Goal: Task Accomplishment & Management: Manage account settings

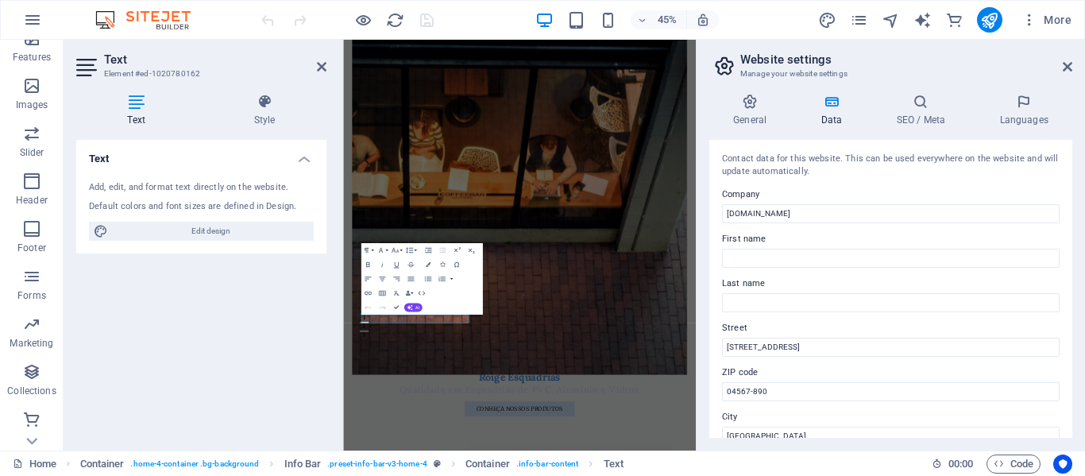
scroll to position [352, 0]
click at [24, 332] on icon "button" at bounding box center [31, 323] width 19 height 19
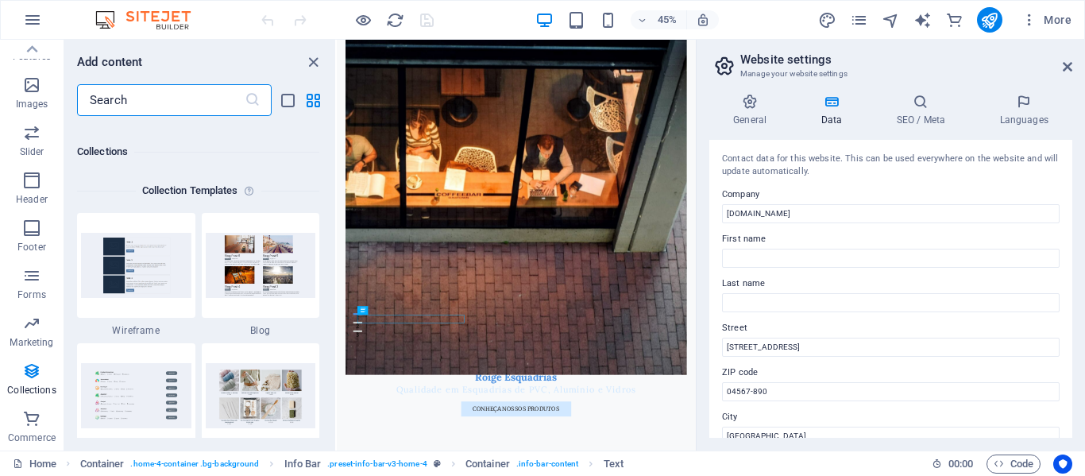
scroll to position [14665, 0]
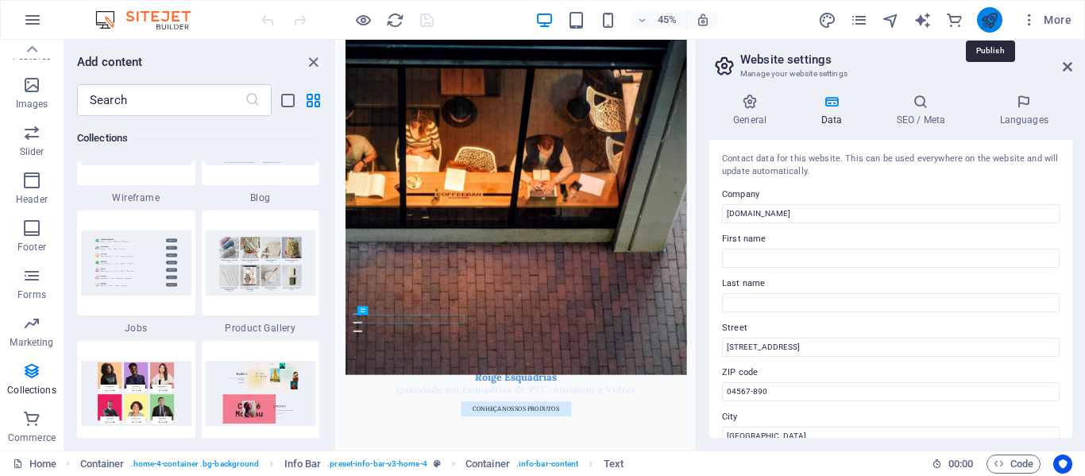
click at [988, 17] on icon "publish" at bounding box center [990, 20] width 18 height 18
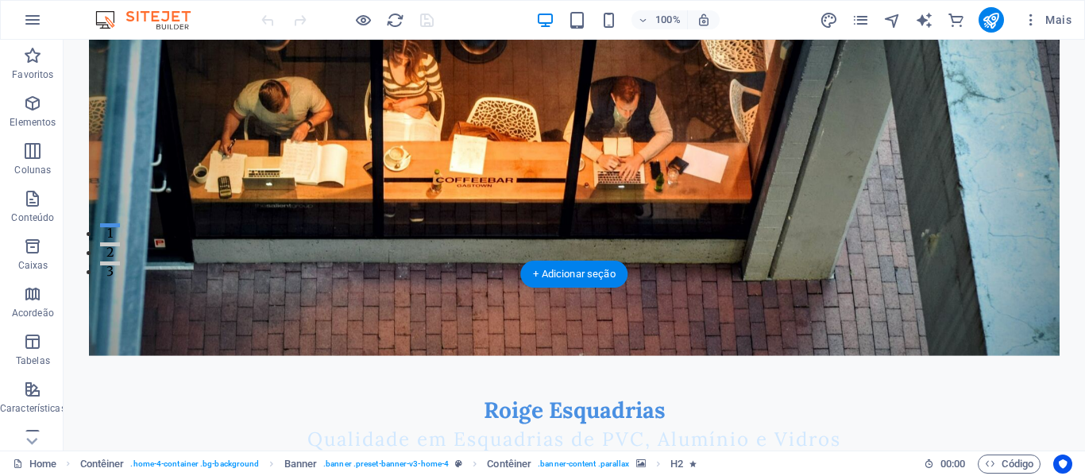
scroll to position [265, 0]
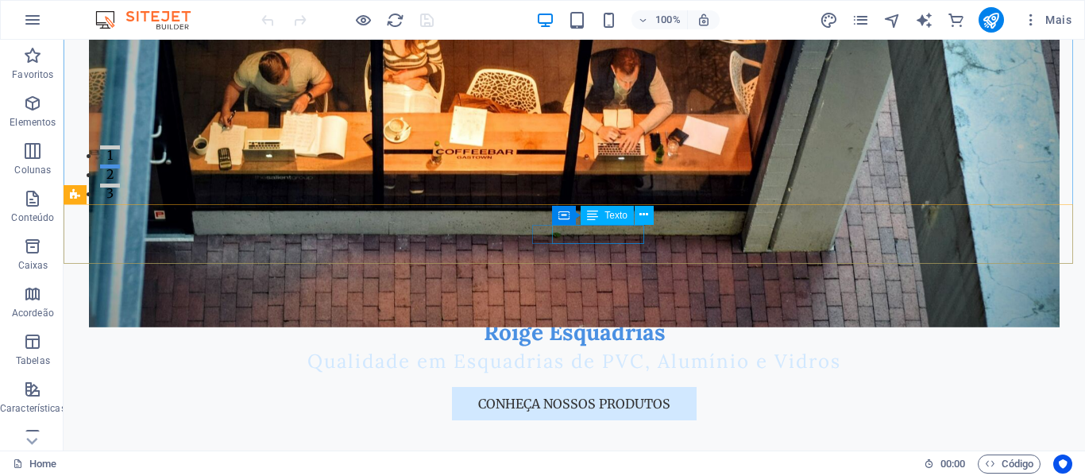
click at [613, 222] on div "Texto" at bounding box center [607, 215] width 53 height 19
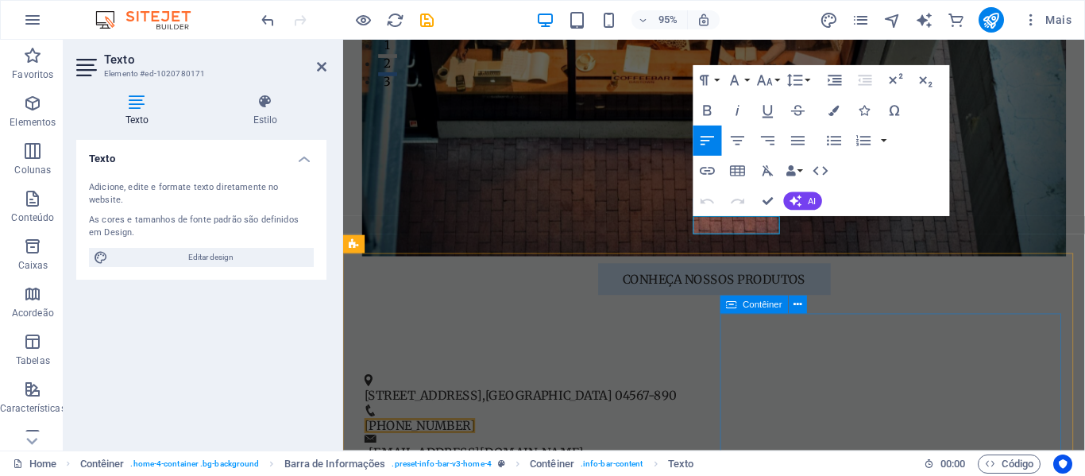
scroll to position [397, 0]
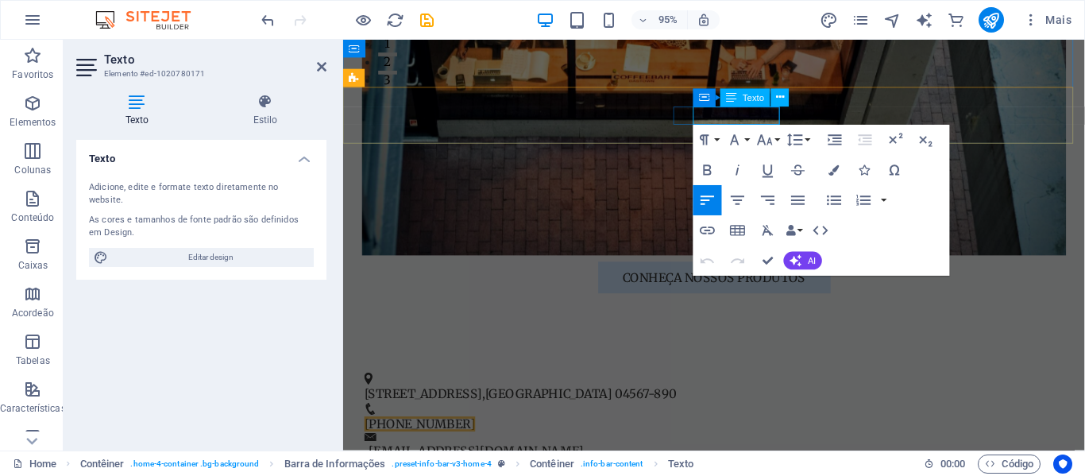
click at [482, 436] on span "[PHONE_NUMBER]" at bounding box center [424, 444] width 117 height 16
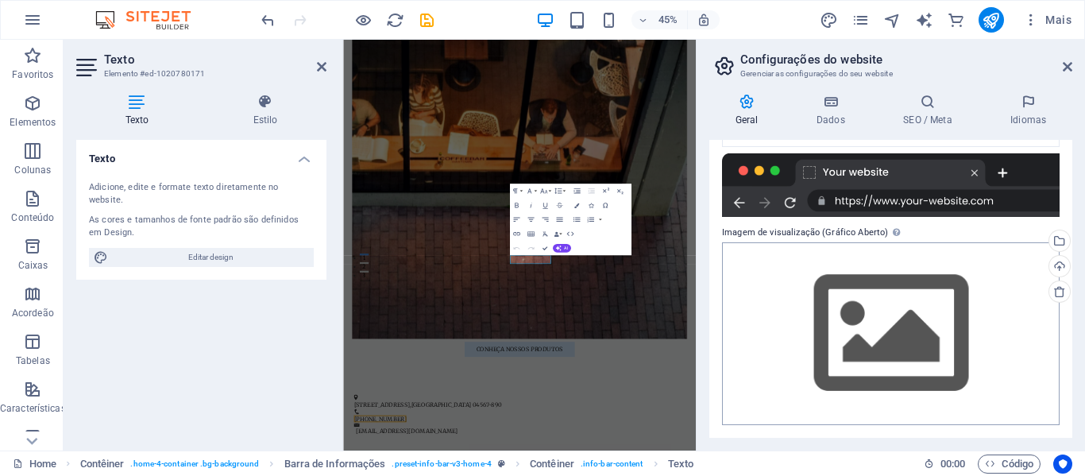
scroll to position [0, 0]
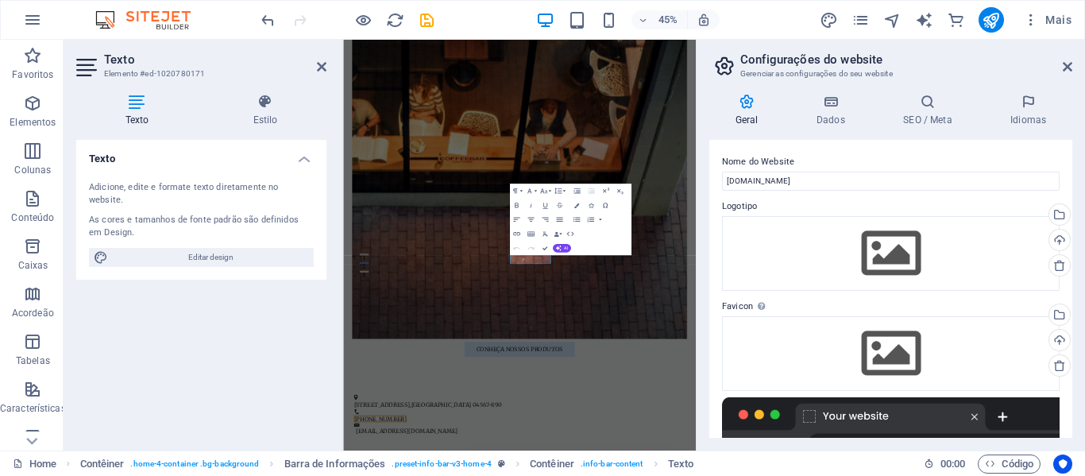
click at [758, 250] on figure at bounding box center [735, 289] width 745 height 831
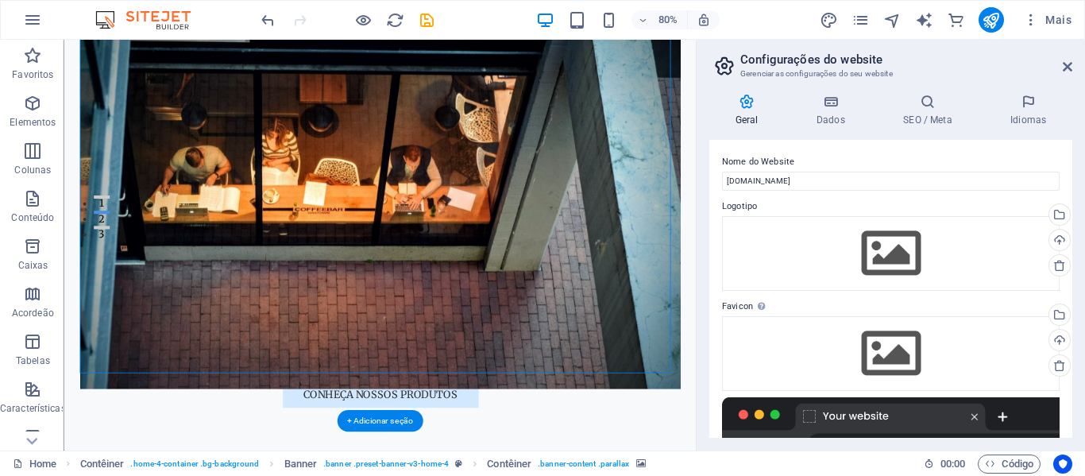
scroll to position [439, 0]
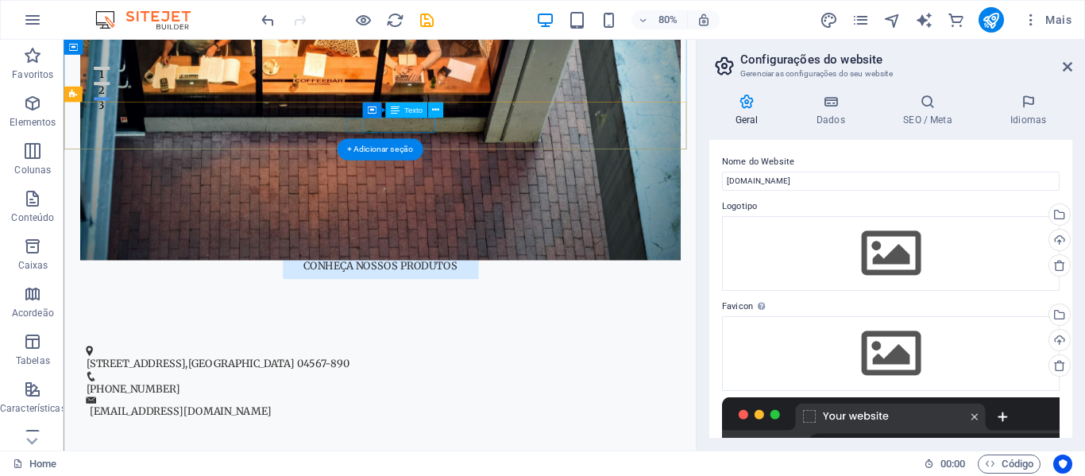
click at [207, 469] on span "[PHONE_NUMBER]" at bounding box center [149, 477] width 117 height 16
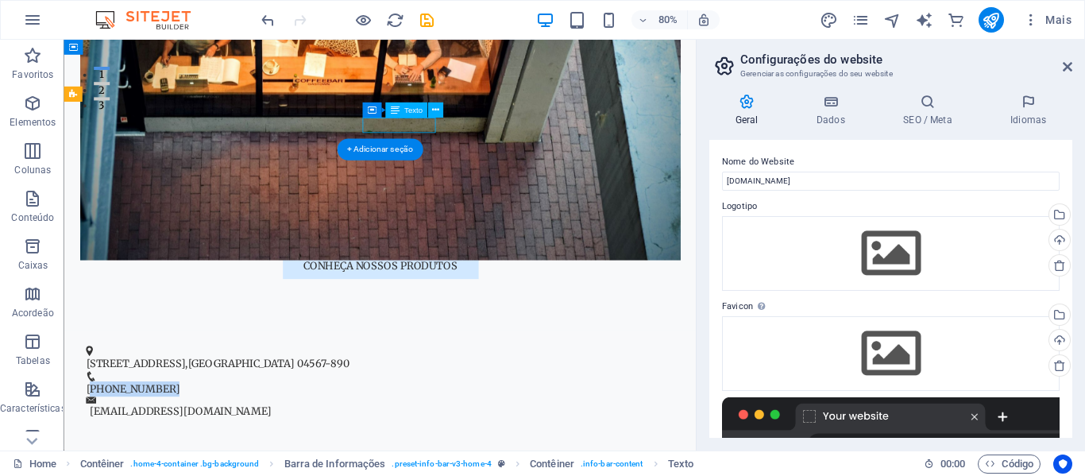
drag, startPoint x: 525, startPoint y: 145, endPoint x: 441, endPoint y: 153, distance: 84.7
click at [207, 469] on span "[PHONE_NUMBER]" at bounding box center [149, 477] width 117 height 16
click at [427, 455] on figure at bounding box center [452, 461] width 723 height 13
click at [207, 469] on span "[PHONE_NUMBER]" at bounding box center [149, 477] width 117 height 16
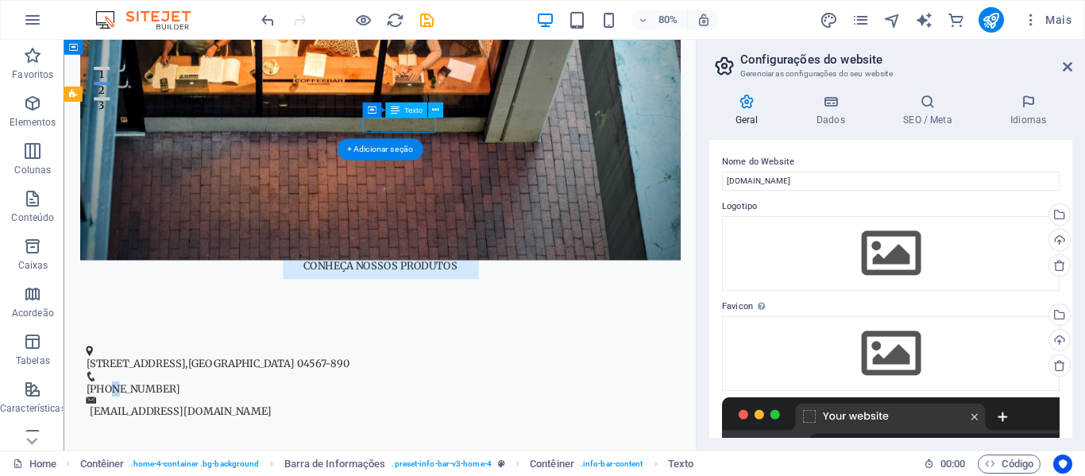
click at [207, 469] on span "[PHONE_NUMBER]" at bounding box center [149, 477] width 117 height 16
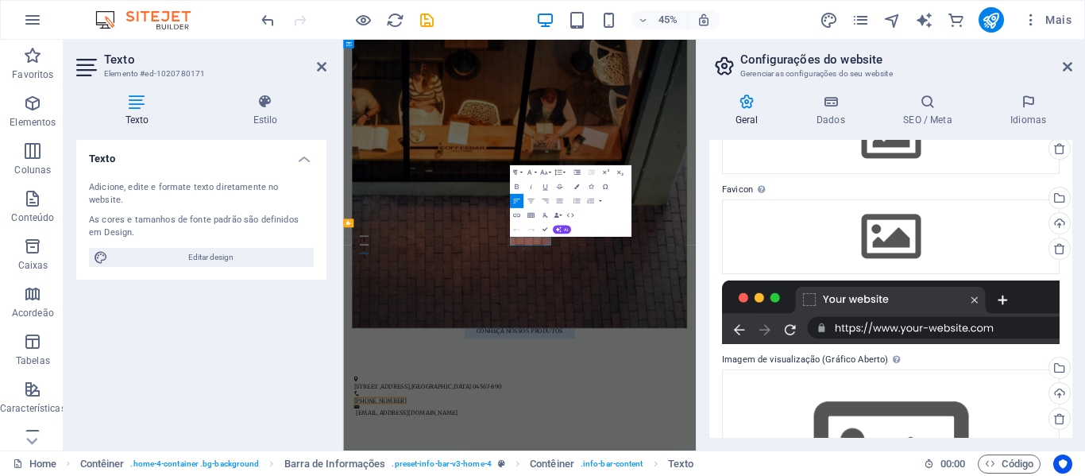
scroll to position [0, 0]
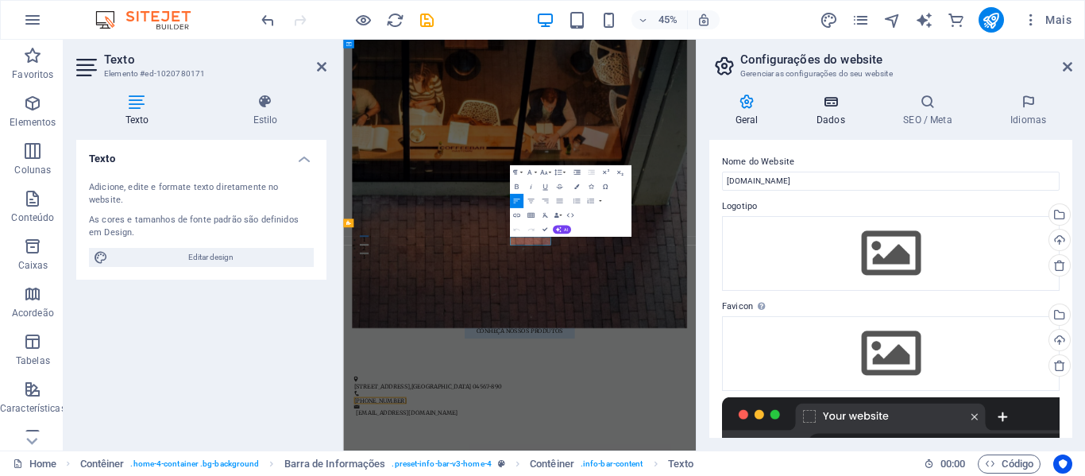
click at [824, 119] on h4 "Dados" at bounding box center [834, 110] width 87 height 33
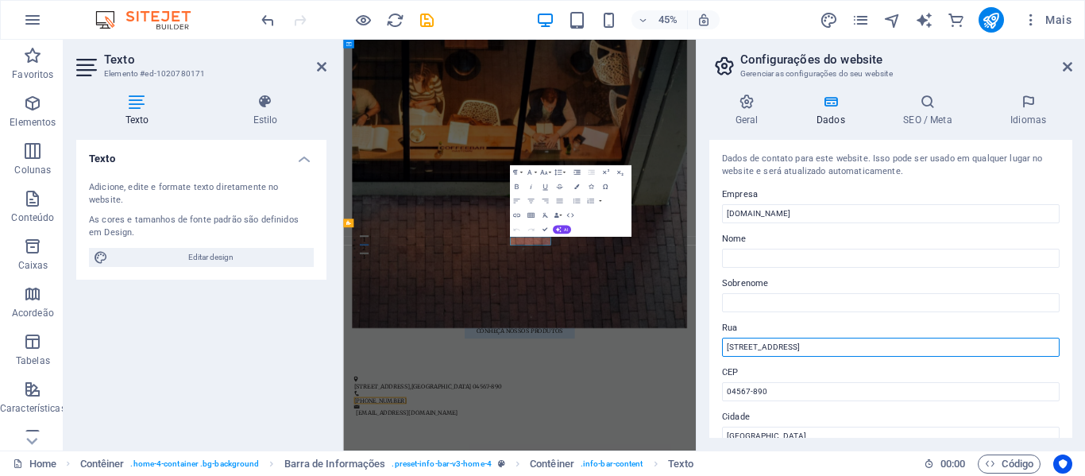
drag, startPoint x: 812, startPoint y: 341, endPoint x: 713, endPoint y: 339, distance: 99.3
click at [713, 339] on div "Dados de contato para este website. Isso pode ser usado em qualquer lugar no we…" at bounding box center [891, 289] width 363 height 298
click at [820, 346] on input "[STREET_ADDRESS]" at bounding box center [891, 347] width 338 height 19
click at [819, 346] on input "[STREET_ADDRESS]" at bounding box center [891, 347] width 338 height 19
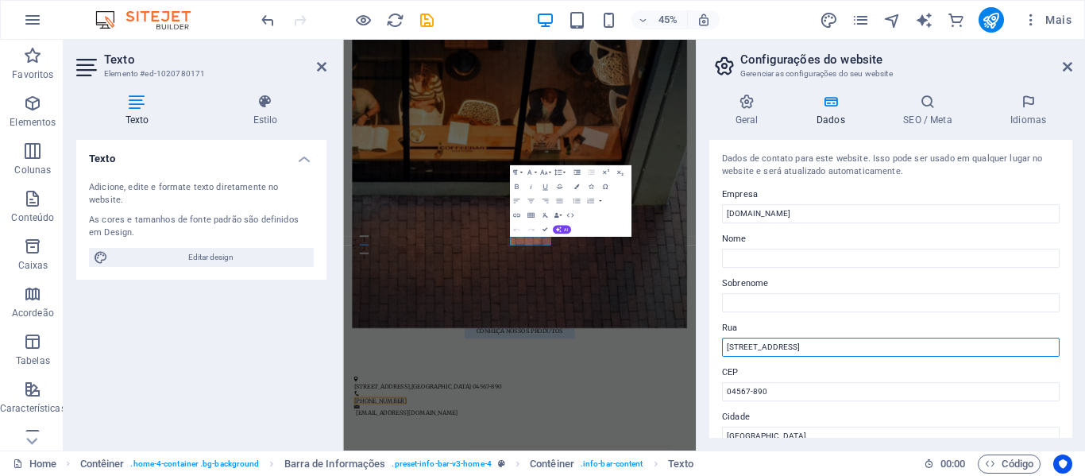
click at [814, 346] on input "[STREET_ADDRESS]" at bounding box center [891, 347] width 338 height 19
drag, startPoint x: 803, startPoint y: 346, endPoint x: 743, endPoint y: 351, distance: 59.8
click at [743, 351] on input "[STREET_ADDRESS]" at bounding box center [891, 347] width 338 height 19
paste input "Fernando Simas, 485"
type input "Rua Fernando Simas, 485"
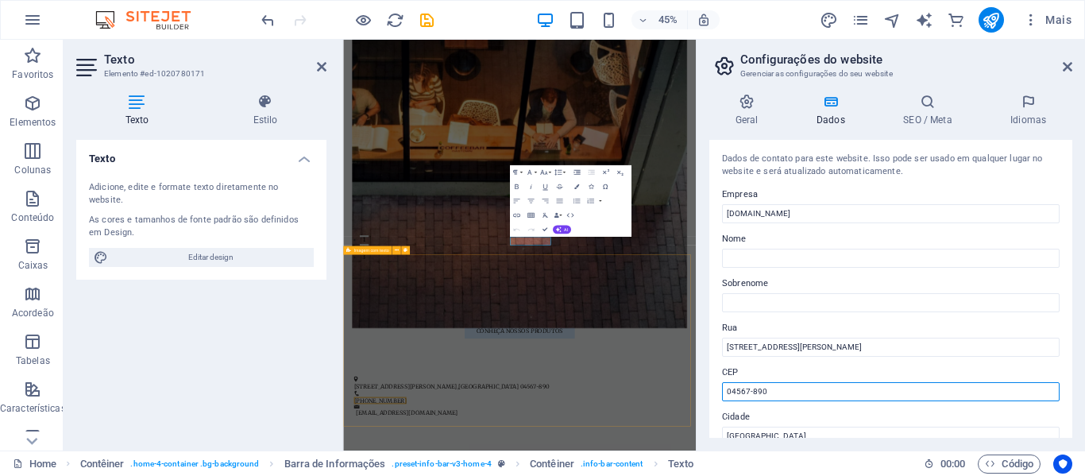
drag, startPoint x: 1134, startPoint y: 435, endPoint x: 981, endPoint y: 841, distance: 434.0
click at [774, 398] on input "04567-890" at bounding box center [891, 391] width 338 height 19
click at [773, 397] on input "04567-890" at bounding box center [891, 391] width 338 height 19
paste input "80430-1"
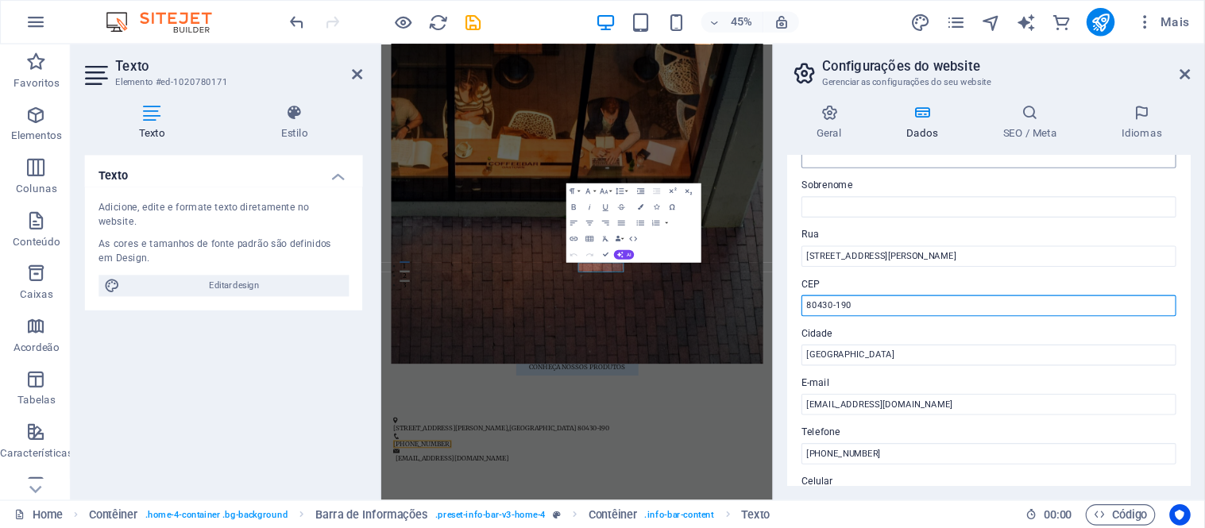
scroll to position [133, 0]
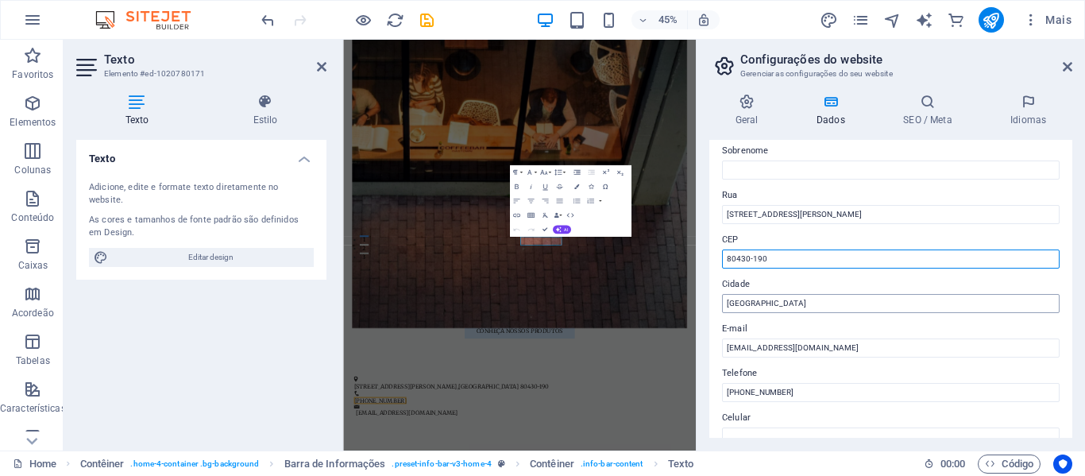
type input "80430-190"
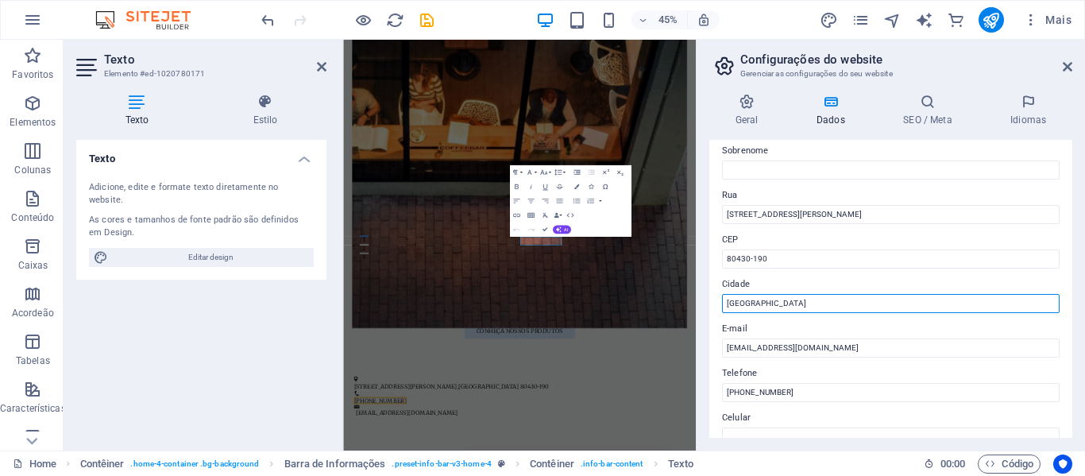
drag, startPoint x: 825, startPoint y: 310, endPoint x: 703, endPoint y: 294, distance: 122.6
click at [703, 294] on div "Geral Dados SEO / Meta Idiomas Nome do Website roigesquadrias.com.br Logotipo A…" at bounding box center [891, 265] width 389 height 369
type input "Curitiba"
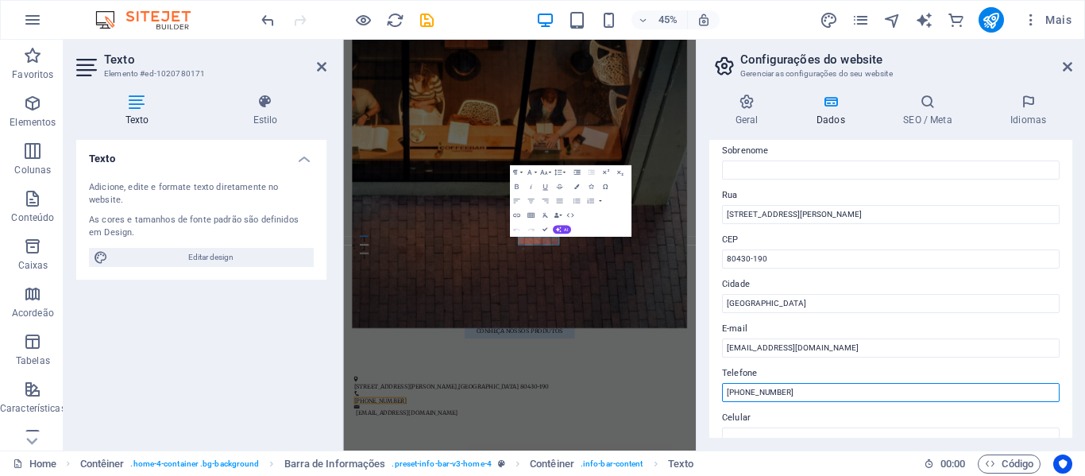
drag, startPoint x: 827, startPoint y: 388, endPoint x: 707, endPoint y: 386, distance: 120.0
click at [707, 386] on div "Geral Dados SEO / Meta Idiomas Nome do Website roigesquadrias.com.br Logotipo A…" at bounding box center [891, 265] width 389 height 369
drag, startPoint x: 796, startPoint y: 389, endPoint x: 719, endPoint y: 386, distance: 77.1
click at [719, 386] on div "Dados de contato para este website. Isso pode ser usado em qualquer lugar no we…" at bounding box center [891, 289] width 363 height 298
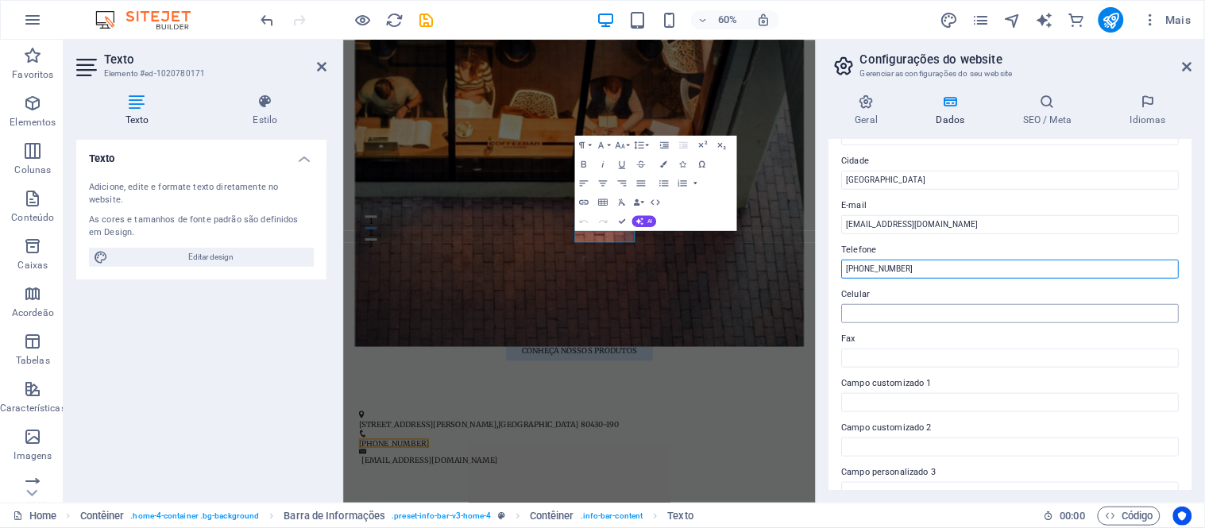
scroll to position [279, 0]
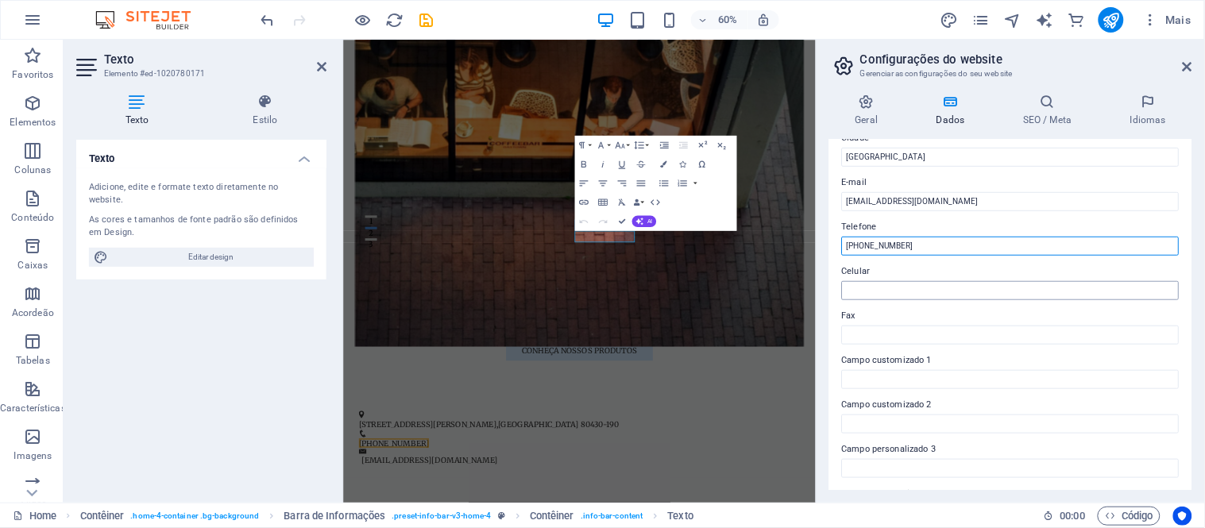
type input "(47) 98488-9086"
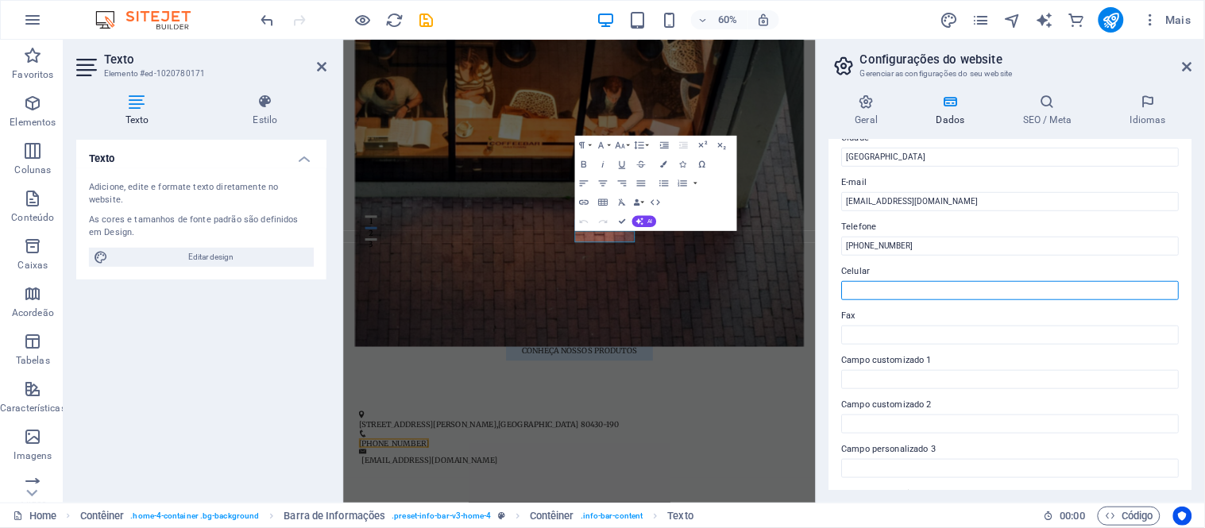
click at [924, 288] on input "Celular" at bounding box center [1011, 290] width 338 height 19
paste input "(47) 98488-9086"
type input "(47) 98488-9086"
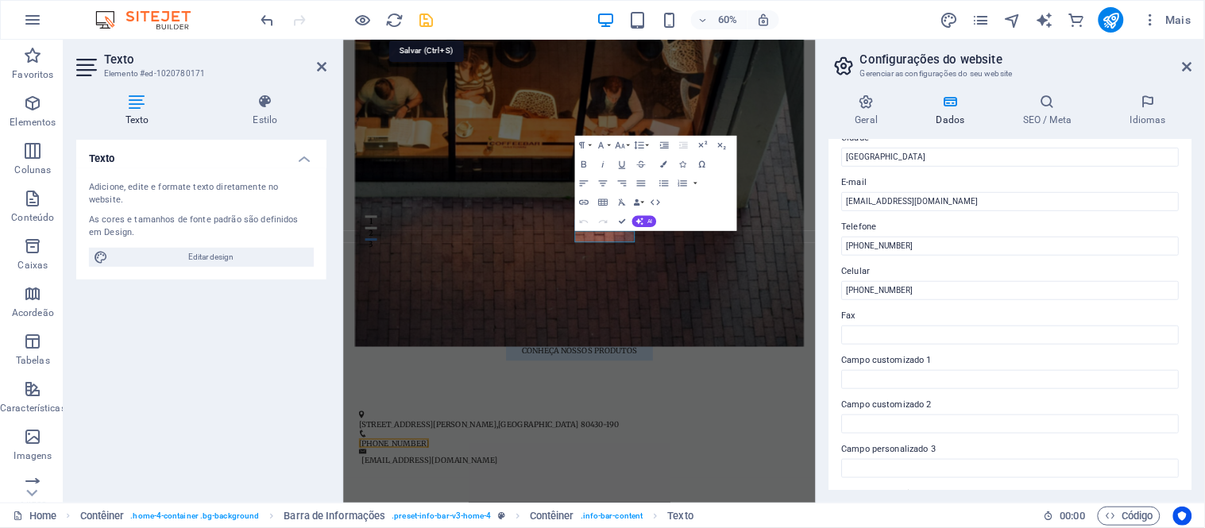
click at [427, 21] on icon "save" at bounding box center [427, 20] width 18 height 18
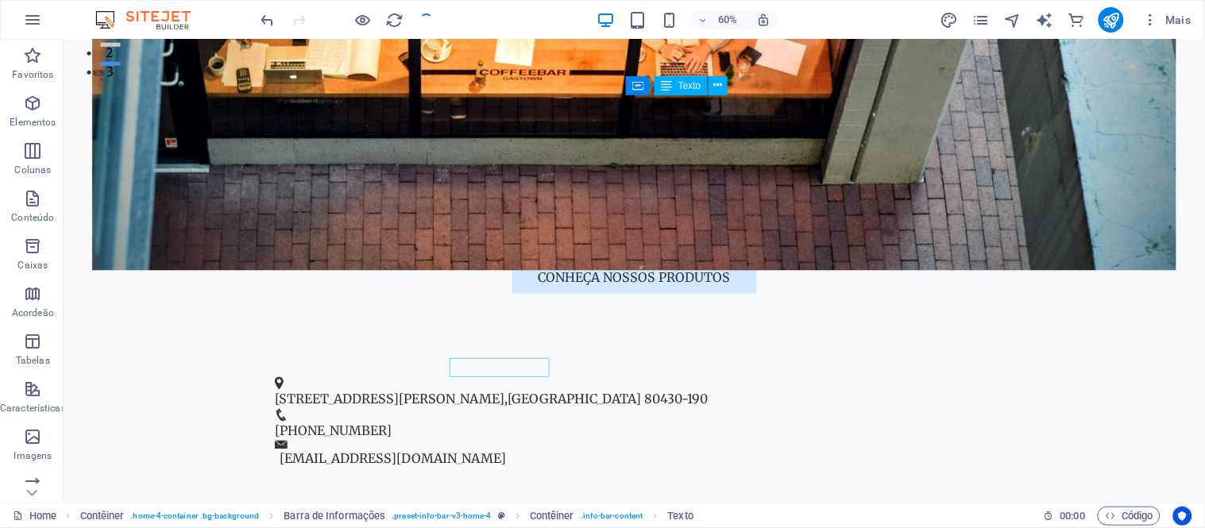
checkbox input "false"
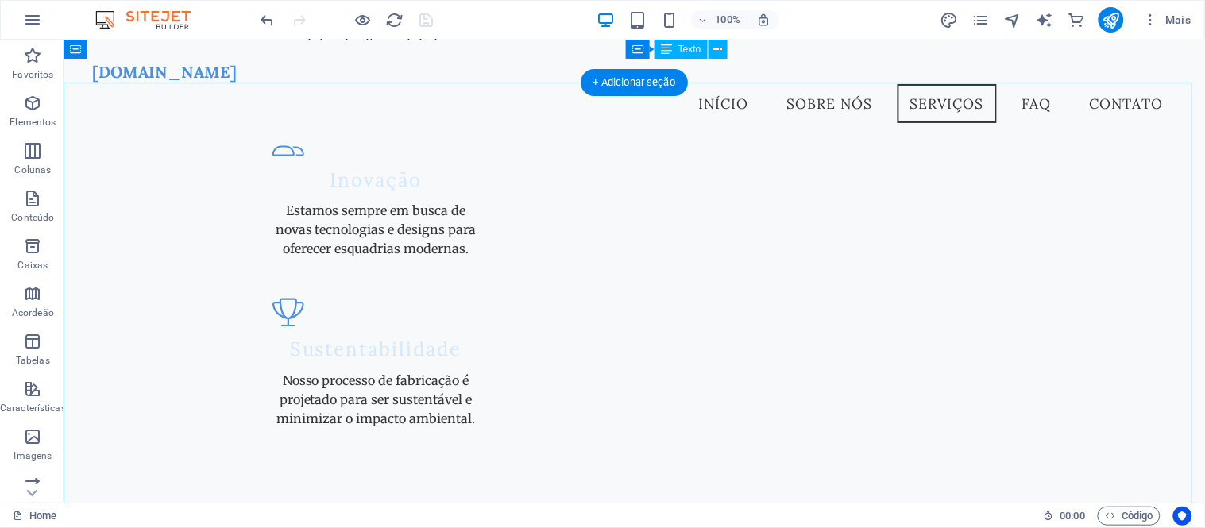
scroll to position [2273, 0]
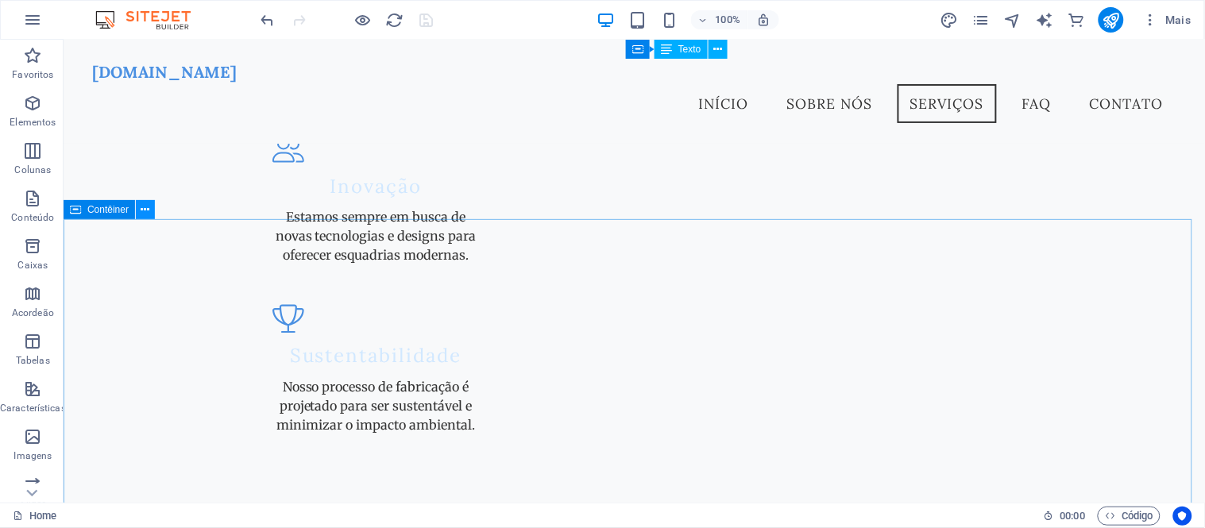
click at [145, 209] on icon at bounding box center [145, 210] width 9 height 17
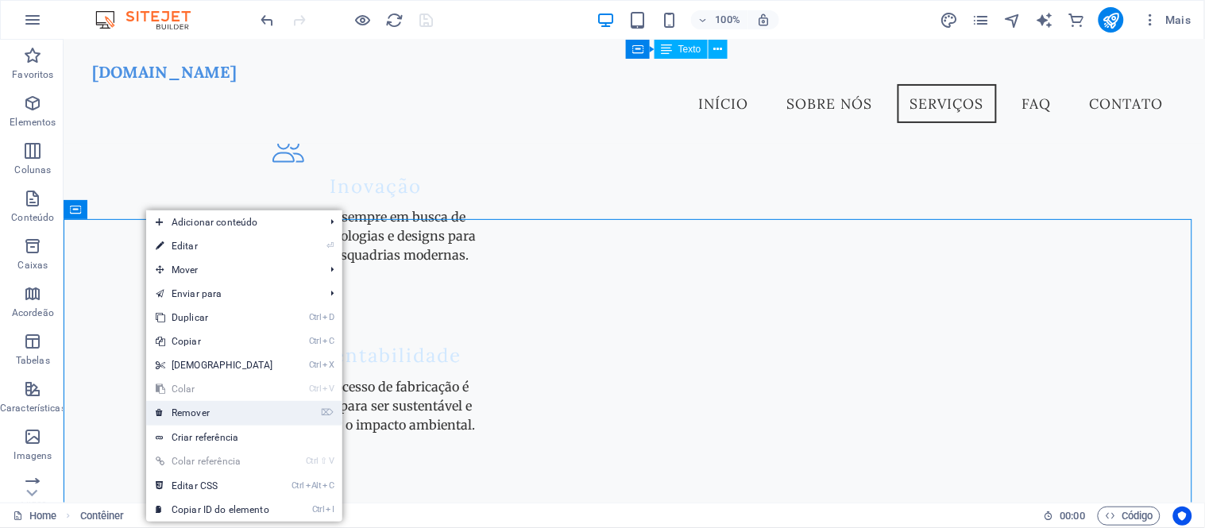
click at [229, 410] on link "⌦ Remover" at bounding box center [214, 413] width 137 height 24
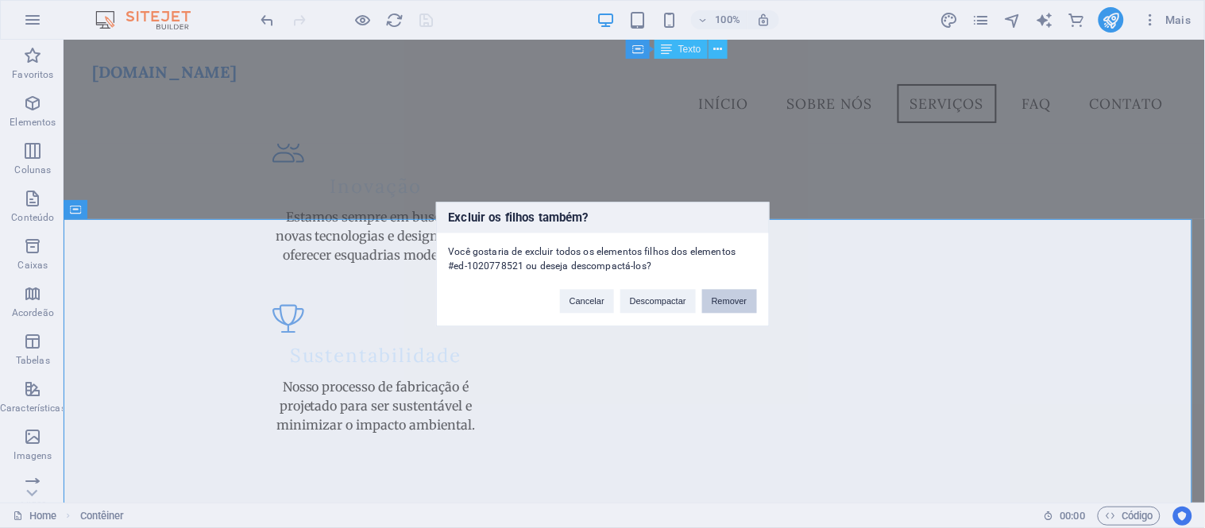
click at [729, 307] on button "Remover" at bounding box center [729, 301] width 55 height 24
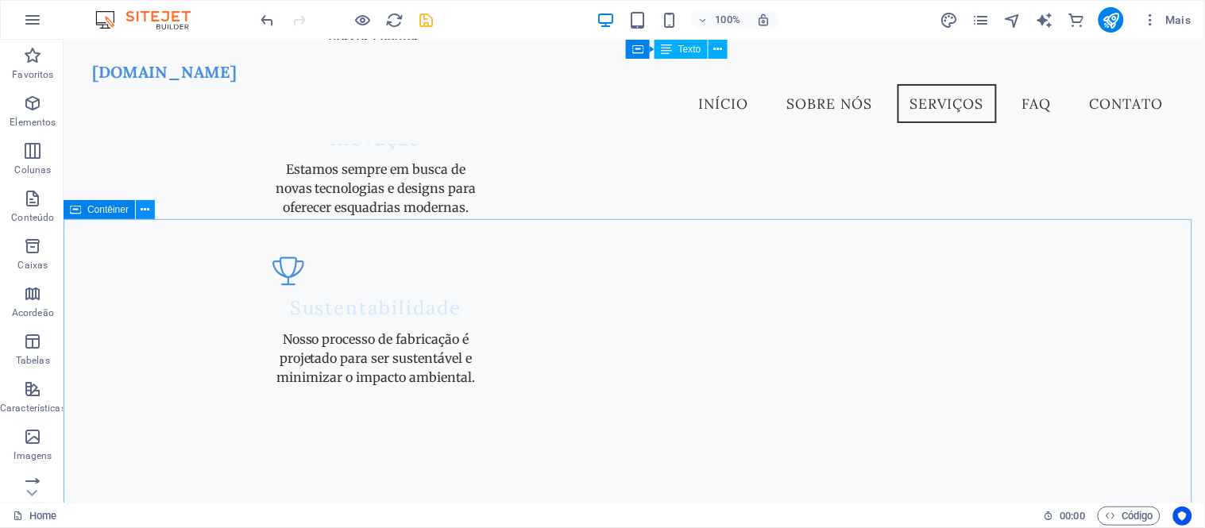
click at [149, 207] on icon at bounding box center [145, 210] width 9 height 17
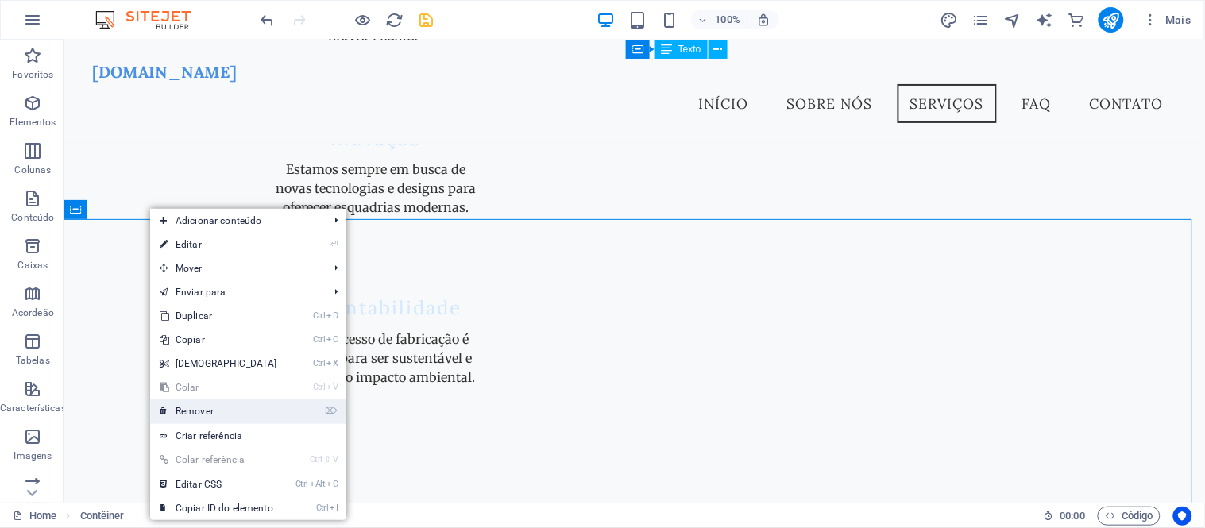
click at [255, 408] on link "⌦ Remover" at bounding box center [218, 412] width 137 height 24
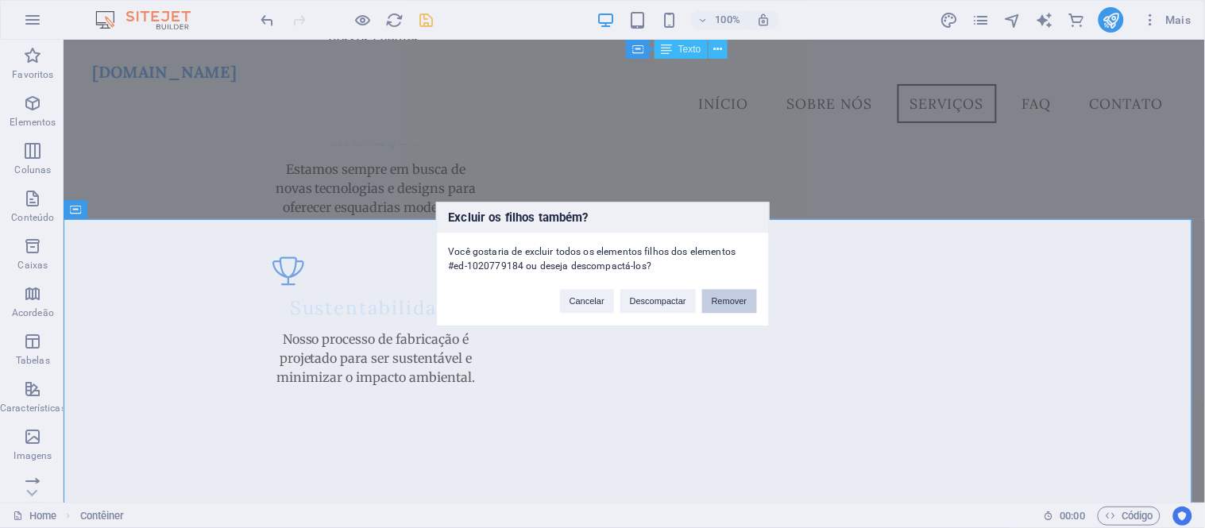
click at [740, 308] on button "Remover" at bounding box center [729, 301] width 55 height 24
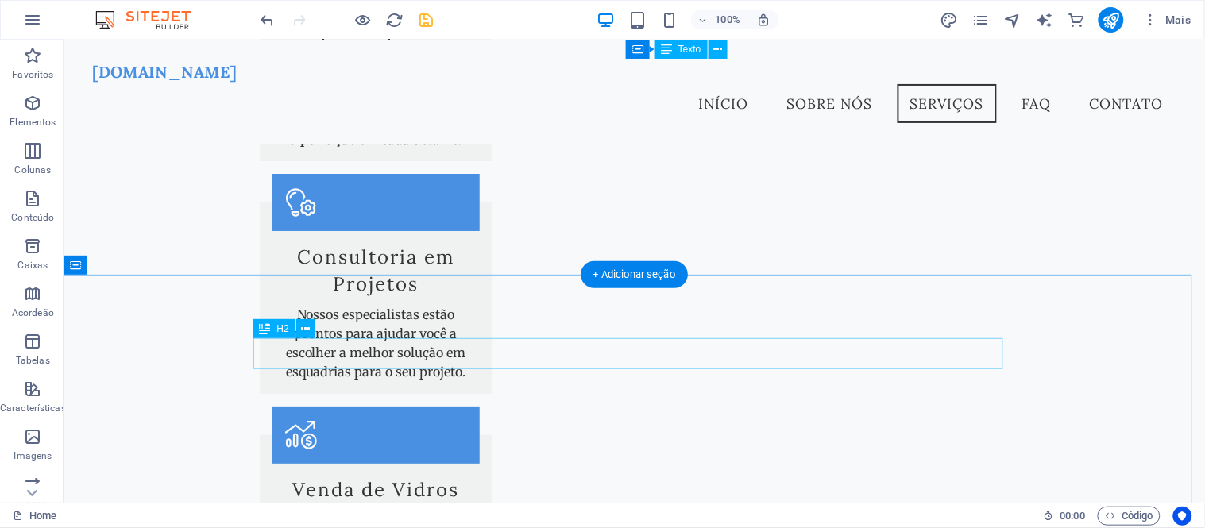
scroll to position [2861, 0]
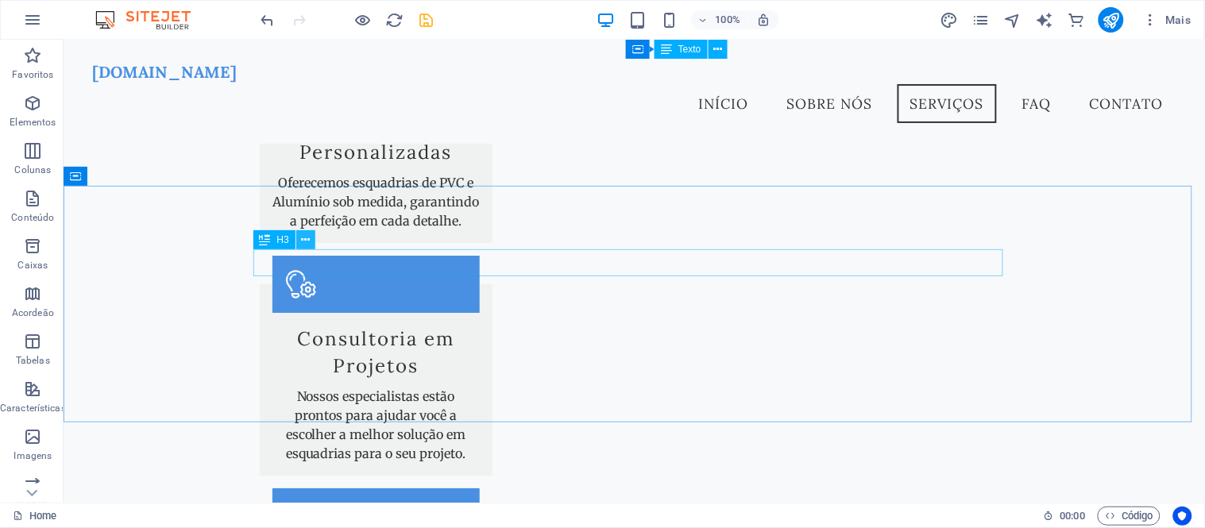
click at [304, 240] on icon at bounding box center [305, 240] width 9 height 17
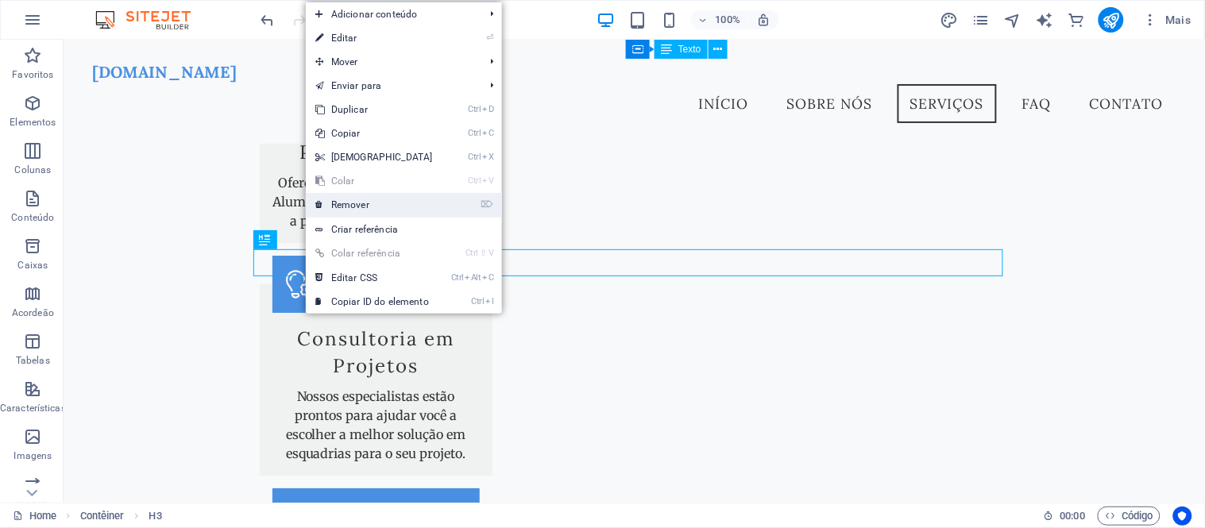
click at [378, 210] on link "⌦ Remover" at bounding box center [374, 205] width 137 height 24
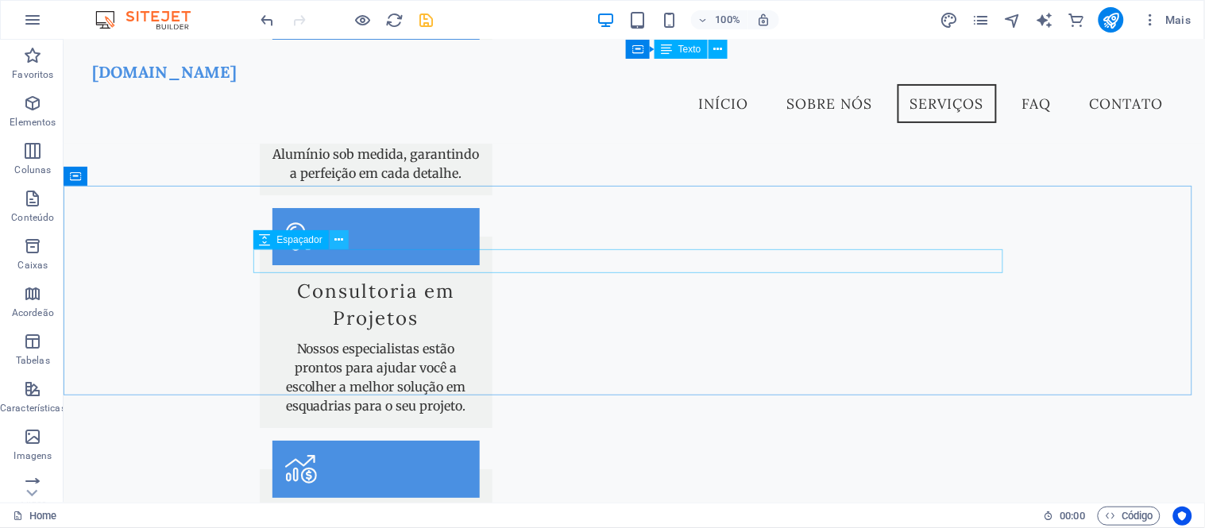
click at [340, 239] on icon at bounding box center [339, 240] width 9 height 17
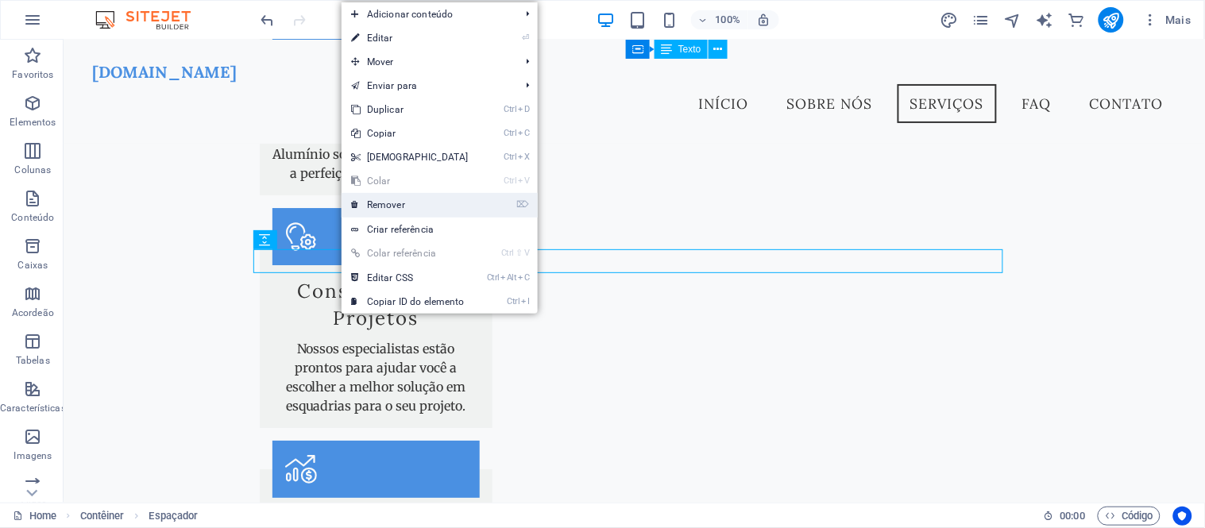
click at [400, 207] on link "⌦ Remover" at bounding box center [410, 205] width 137 height 24
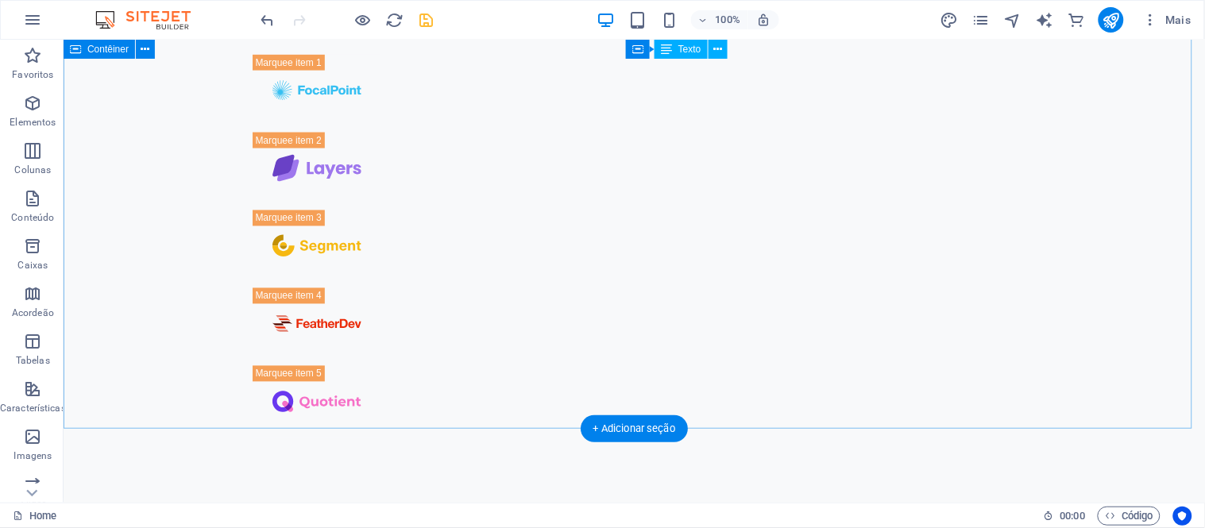
scroll to position [5589, 0]
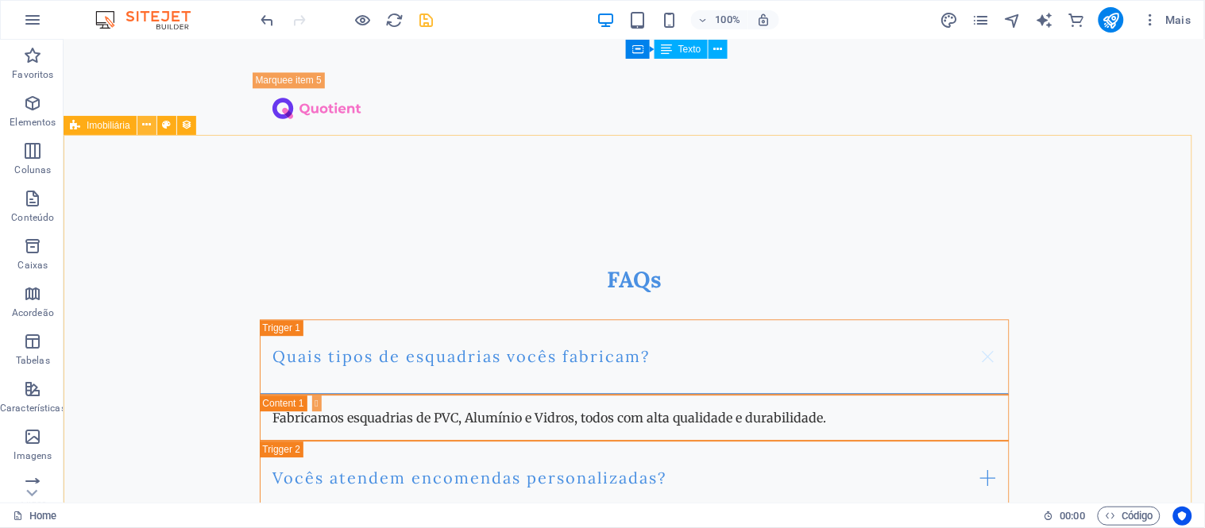
click at [147, 124] on icon at bounding box center [146, 125] width 9 height 17
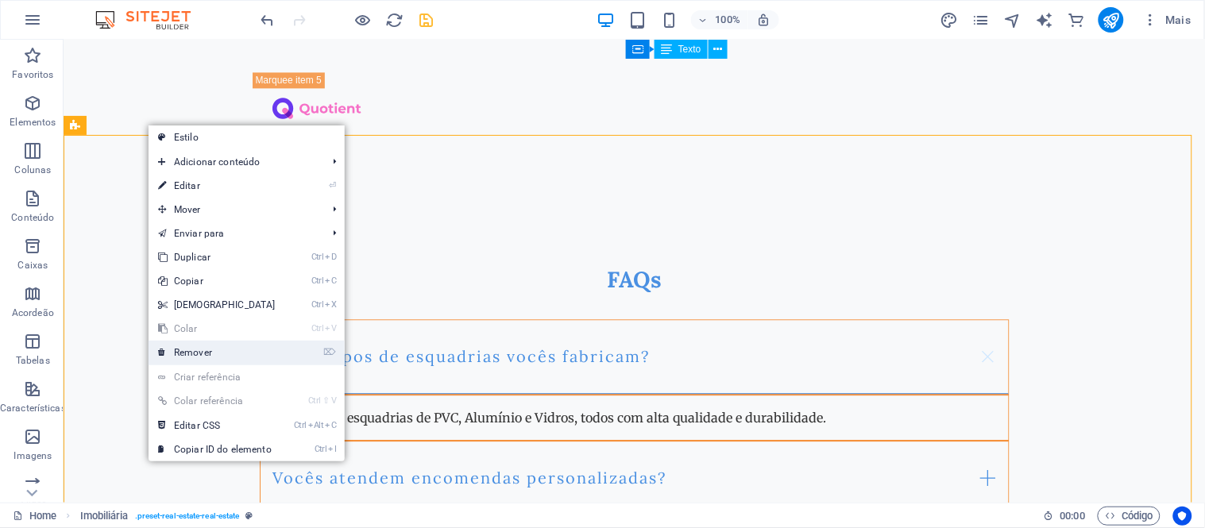
click at [231, 346] on link "⌦ Remover" at bounding box center [217, 353] width 137 height 24
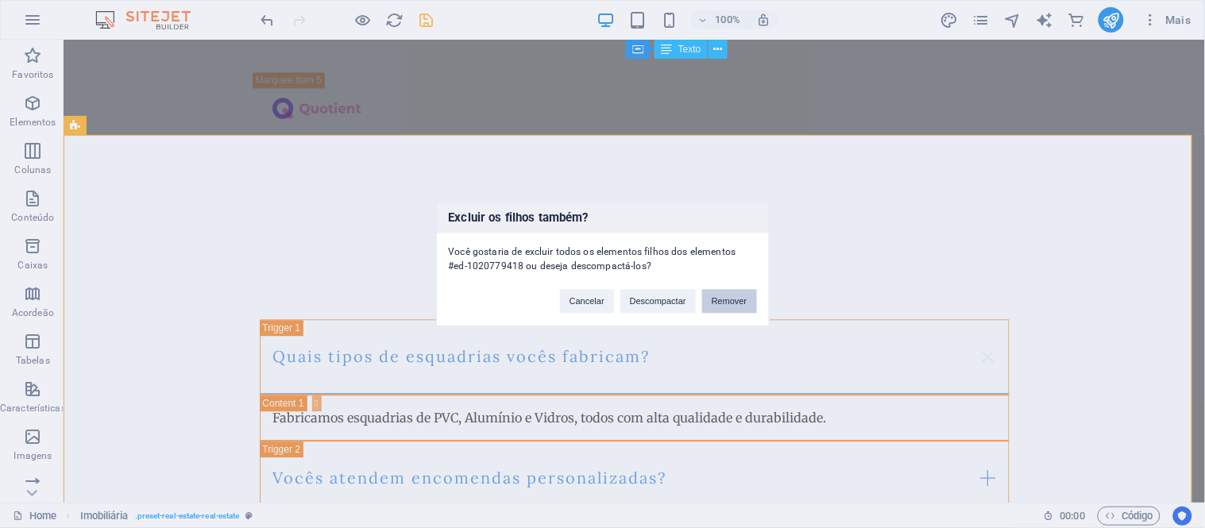
click at [729, 294] on button "Remover" at bounding box center [729, 301] width 55 height 24
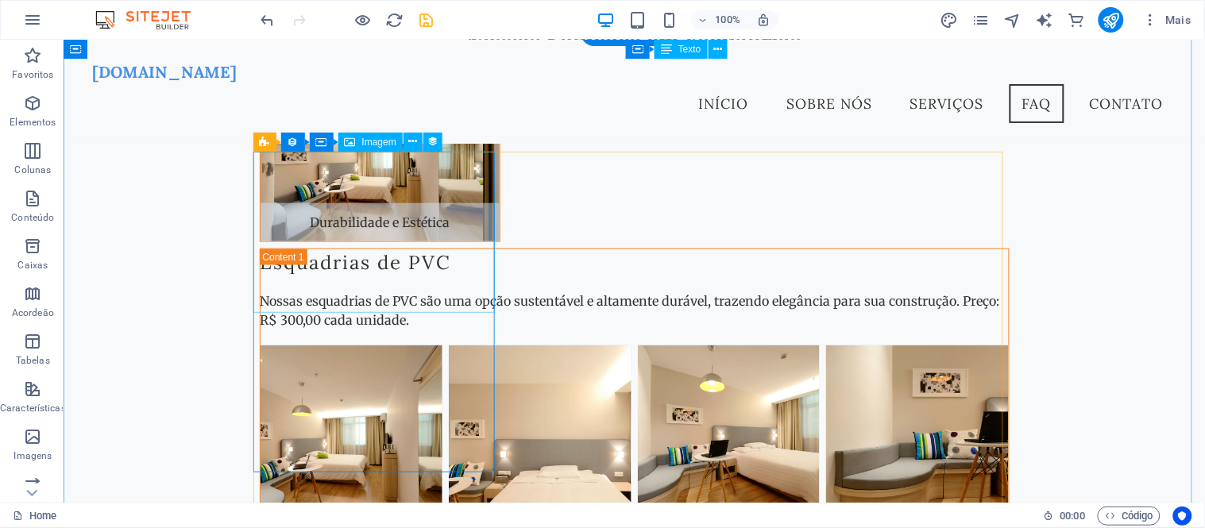
scroll to position [6540, 0]
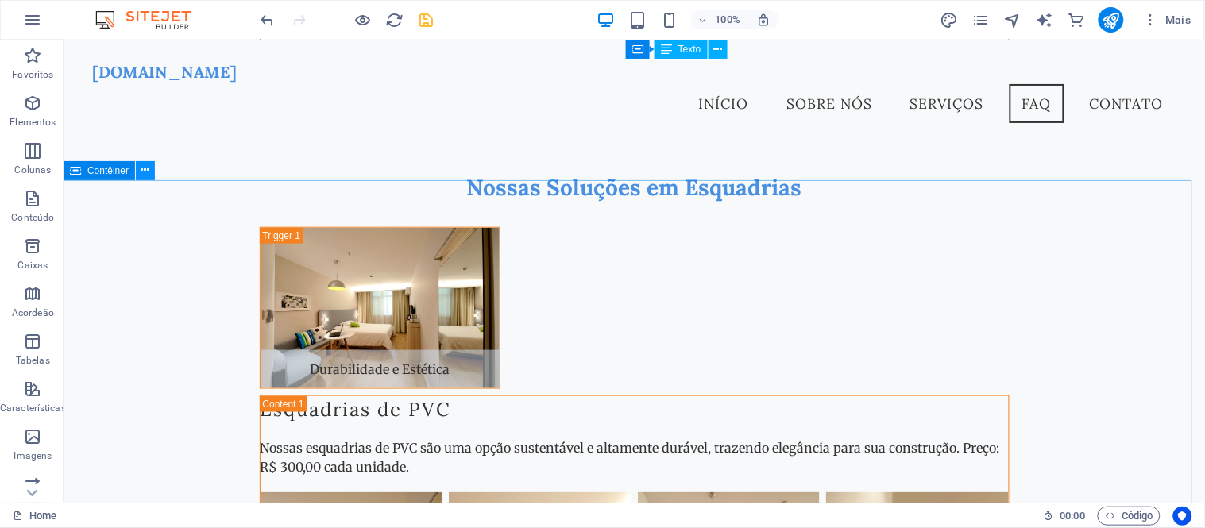
click at [145, 171] on icon at bounding box center [145, 170] width 9 height 17
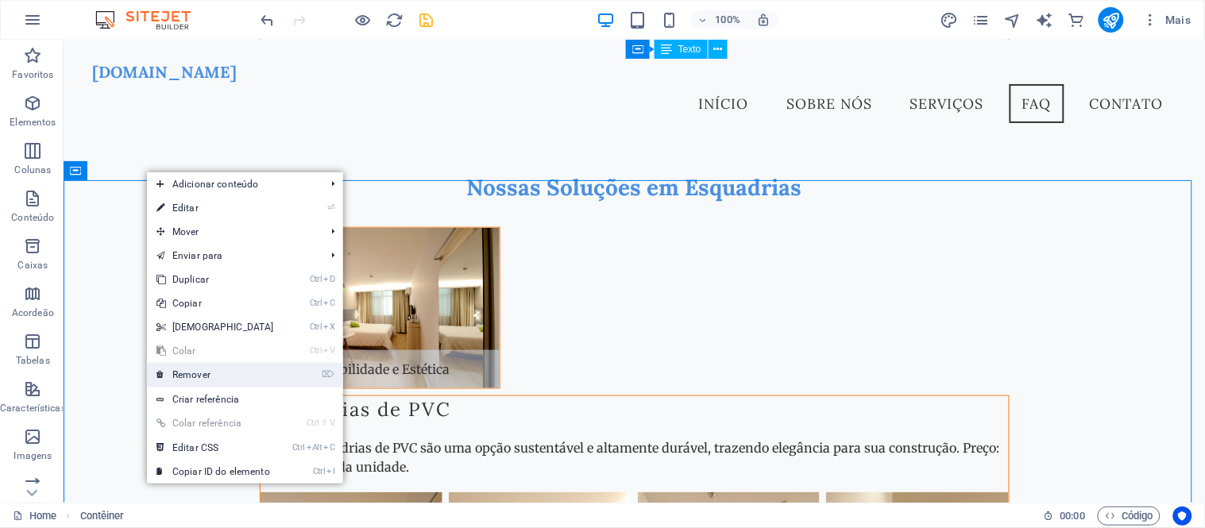
click at [228, 374] on link "⌦ Remover" at bounding box center [215, 375] width 137 height 24
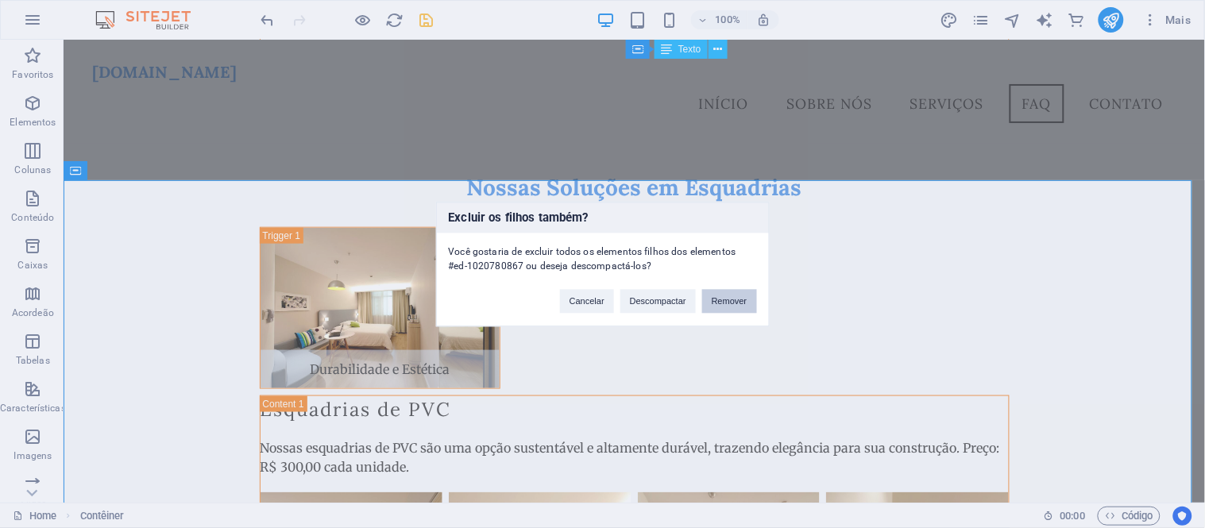
click at [733, 300] on button "Remover" at bounding box center [729, 301] width 55 height 24
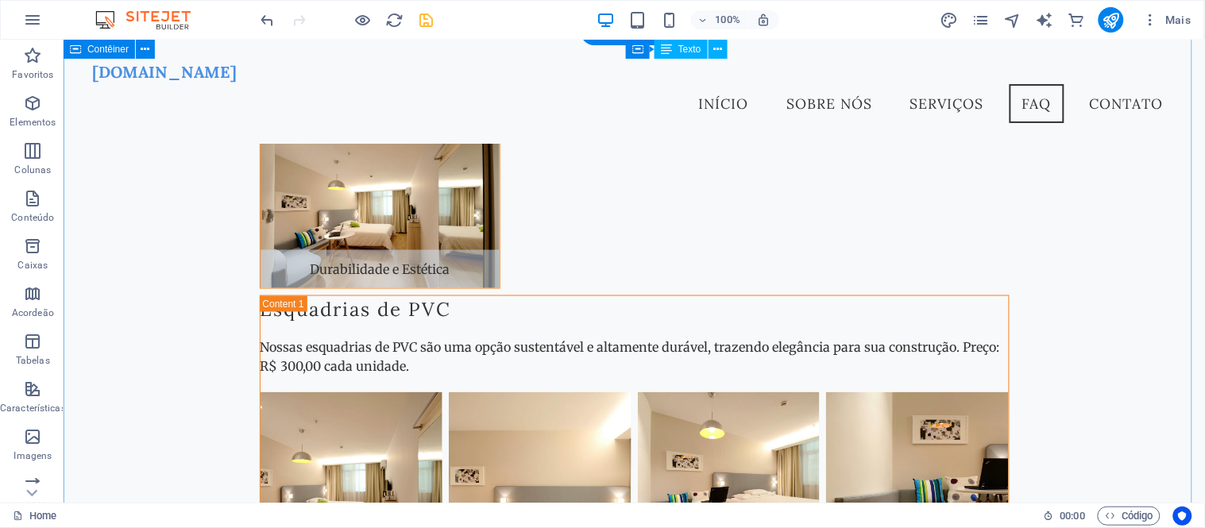
scroll to position [6541, 0]
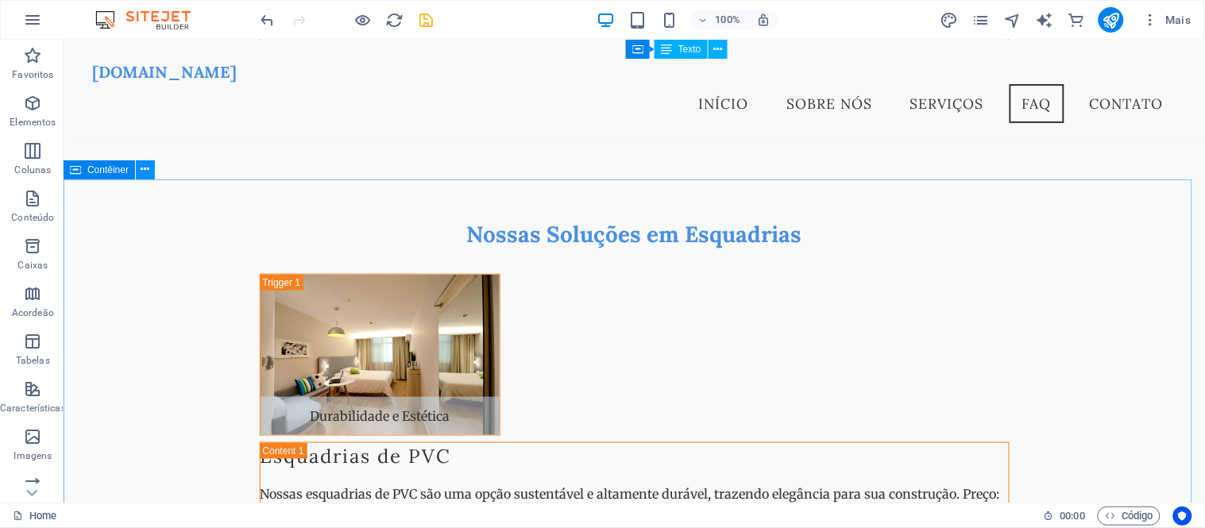
click at [144, 168] on icon at bounding box center [145, 169] width 9 height 17
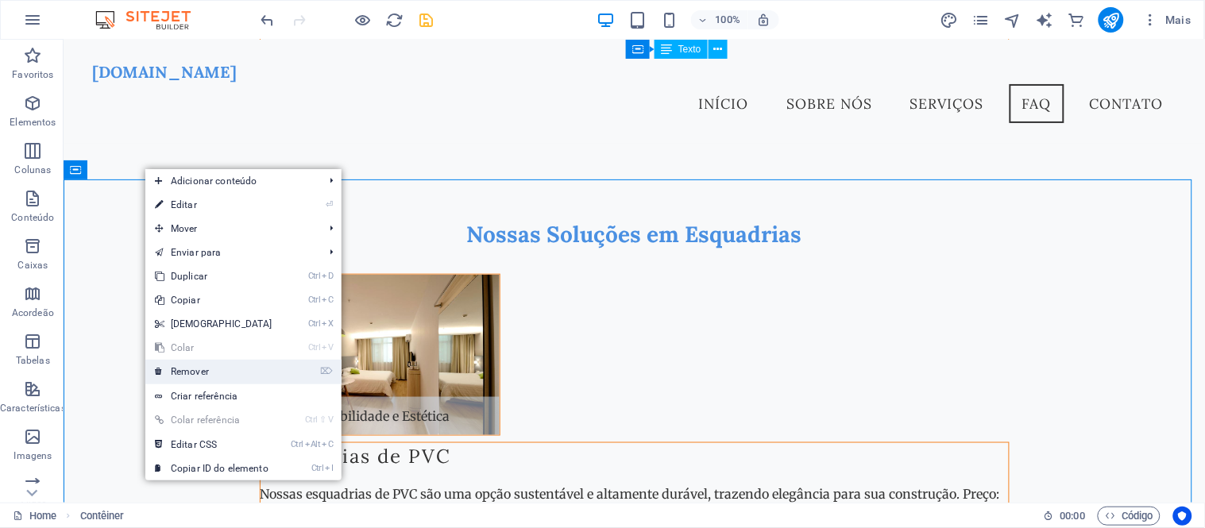
click at [218, 366] on link "⌦ Remover" at bounding box center [213, 372] width 137 height 24
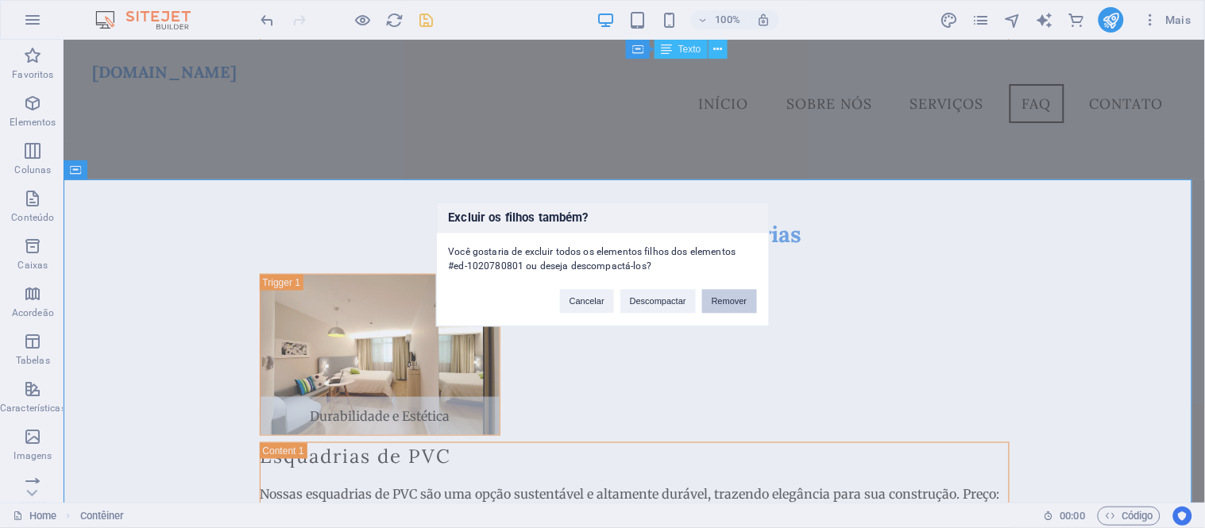
click at [724, 304] on button "Remover" at bounding box center [729, 301] width 55 height 24
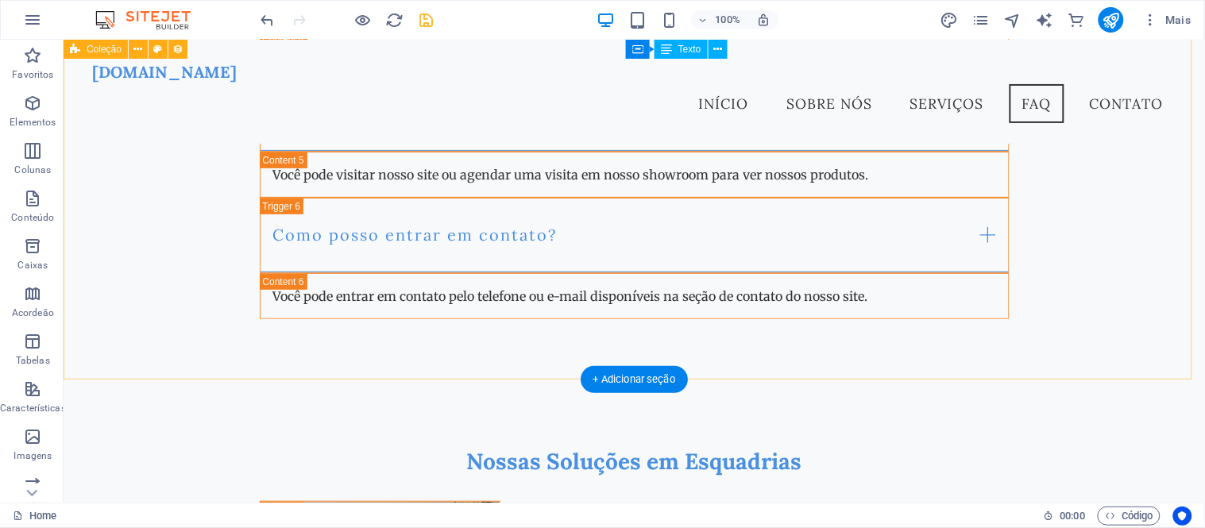
scroll to position [6259, 0]
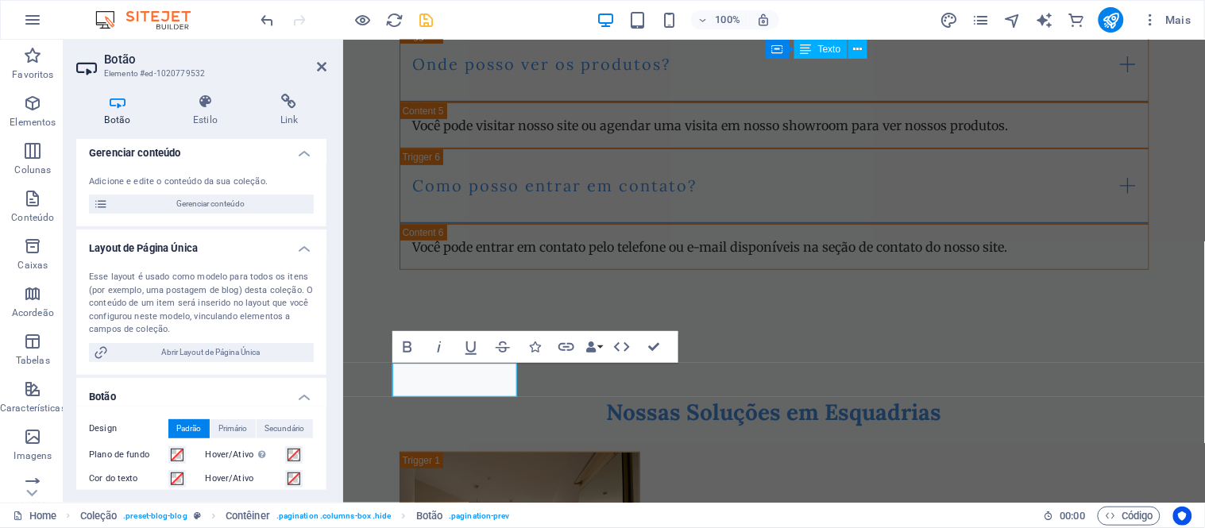
scroll to position [0, 0]
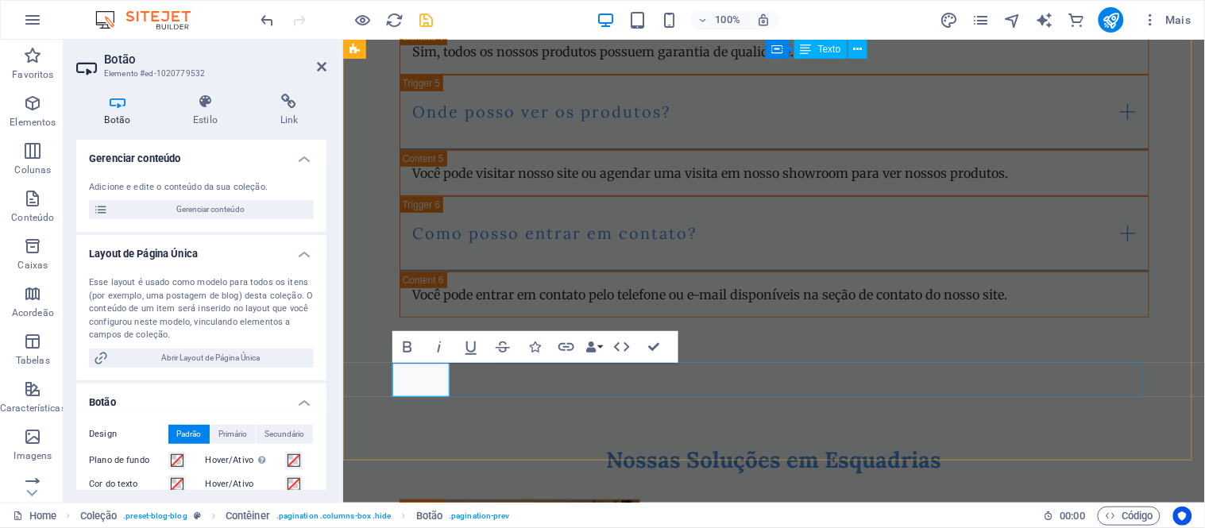
drag, startPoint x: 430, startPoint y: 377, endPoint x: 394, endPoint y: 381, distance: 36.1
